Goal: Find specific page/section: Find specific page/section

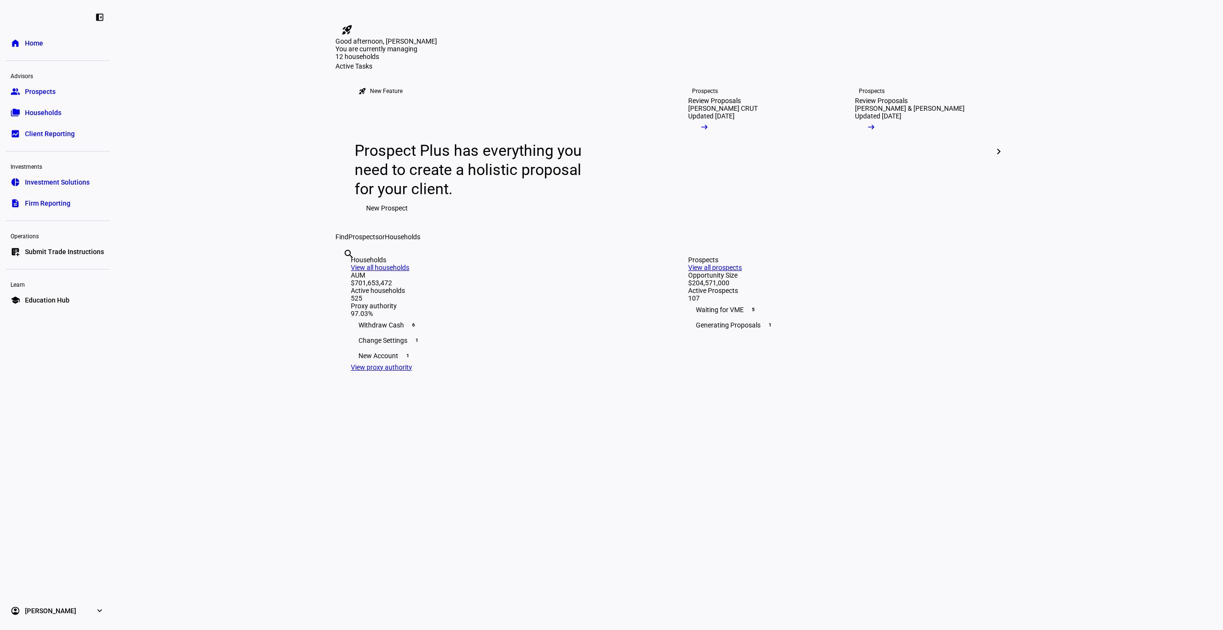
click at [43, 97] on link "group Prospects" at bounding box center [58, 91] width 104 height 19
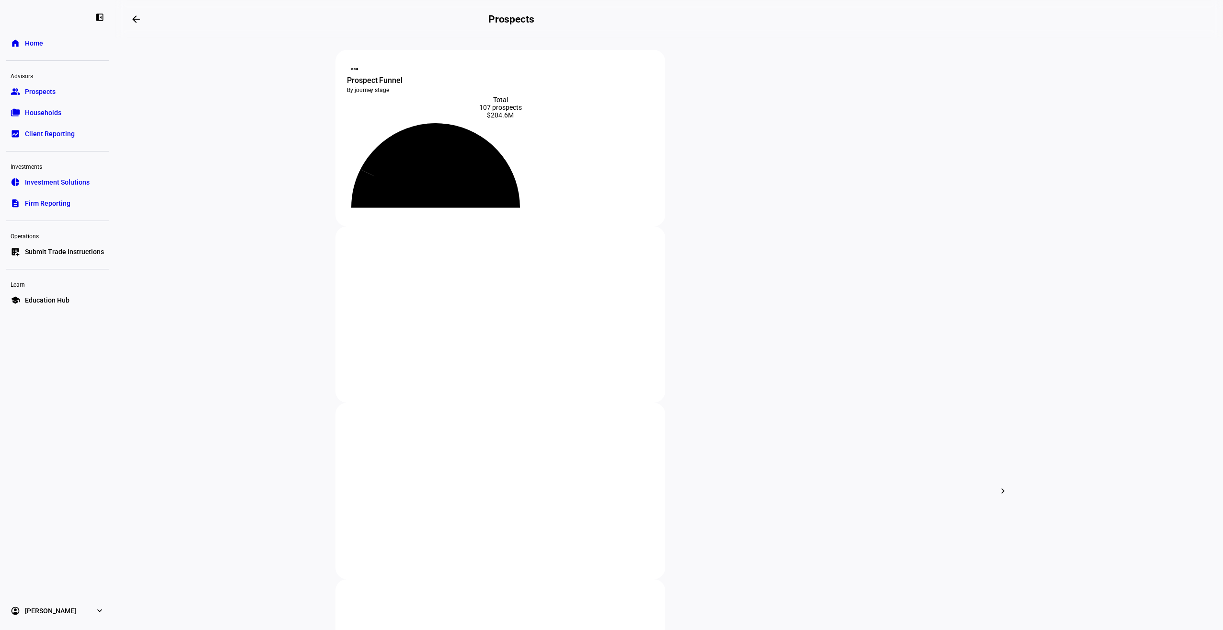
click at [50, 113] on span "Households" at bounding box center [43, 113] width 36 height 10
click at [46, 113] on span "Households" at bounding box center [43, 113] width 36 height 10
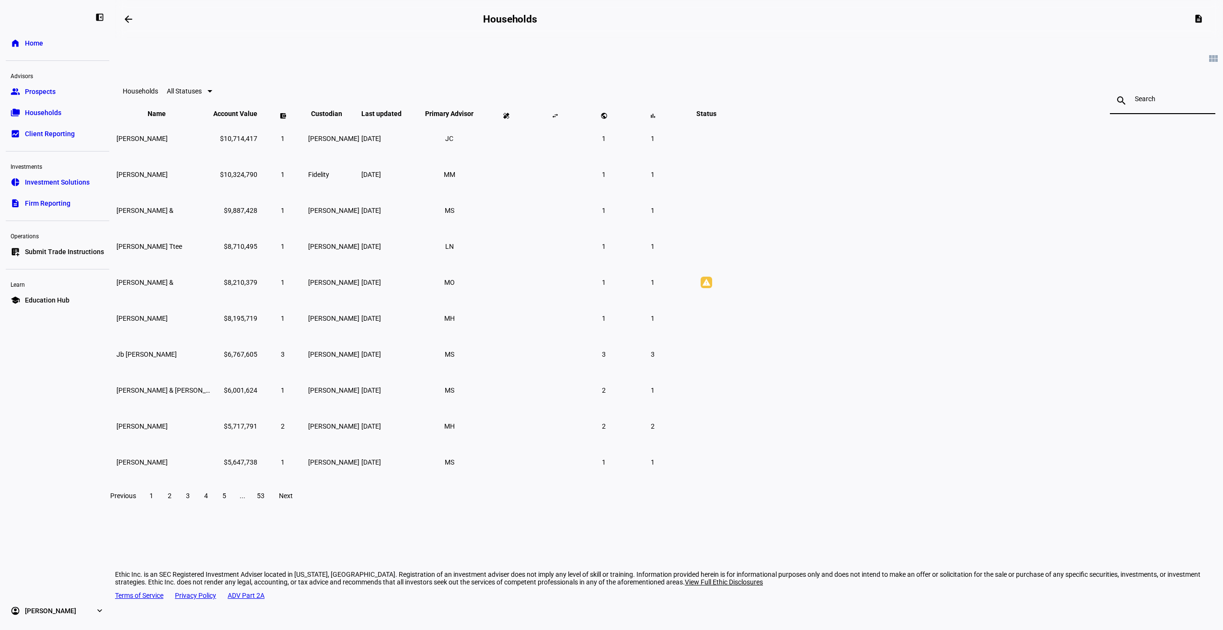
click at [1135, 103] on input at bounding box center [1163, 99] width 56 height 8
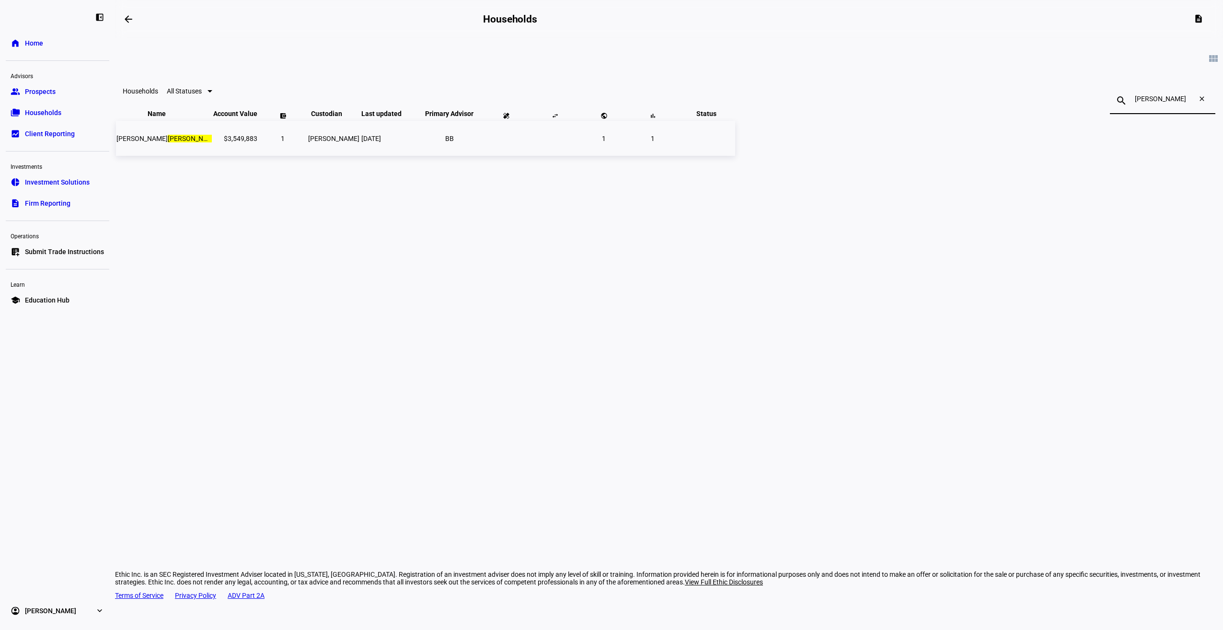
type input "[PERSON_NAME]"
click at [258, 156] on td "$3,549,883" at bounding box center [235, 138] width 45 height 35
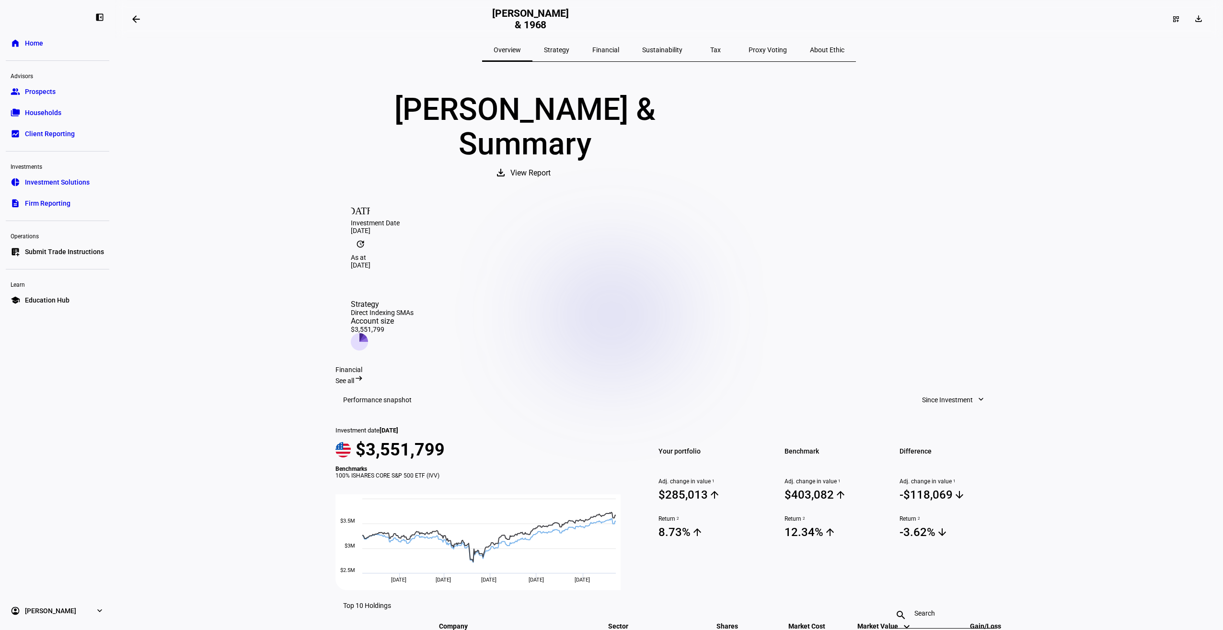
click at [1154, 326] on eth-layout-page-content "arrow_backwards [PERSON_NAME] & 1968 dashboard_customize download Overview Stra…" at bounding box center [669, 315] width 1108 height 630
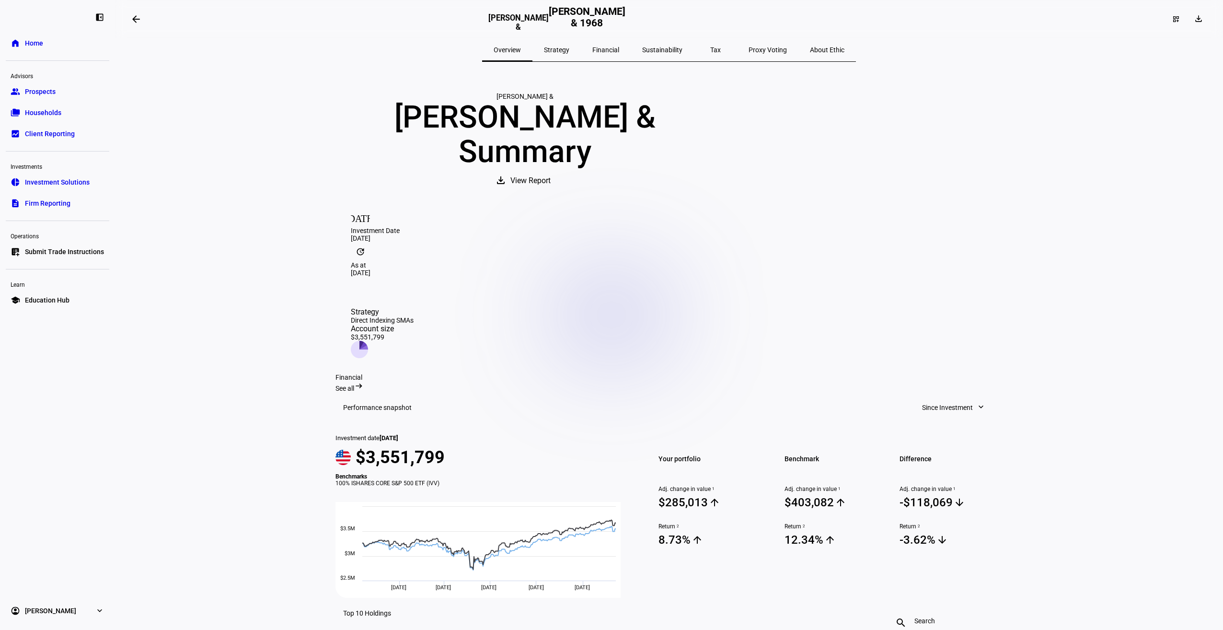
click at [710, 124] on div "[PERSON_NAME] & Summary" at bounding box center [524, 134] width 379 height 69
